Goal: Information Seeking & Learning: Learn about a topic

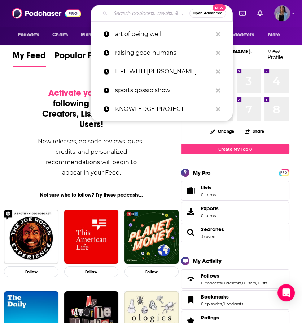
click at [136, 18] on input "Search podcasts, credits, & more..." at bounding box center [149, 14] width 79 height 12
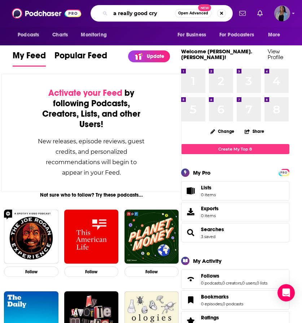
type input "a really good cry"
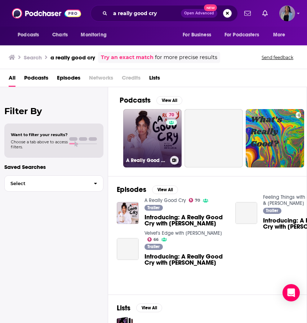
click at [151, 133] on link "70 A Really Good Cry" at bounding box center [152, 138] width 58 height 58
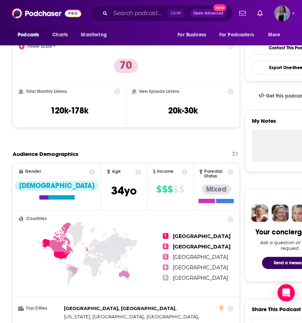
scroll to position [176, 0]
